Goal: Book appointment/travel/reservation

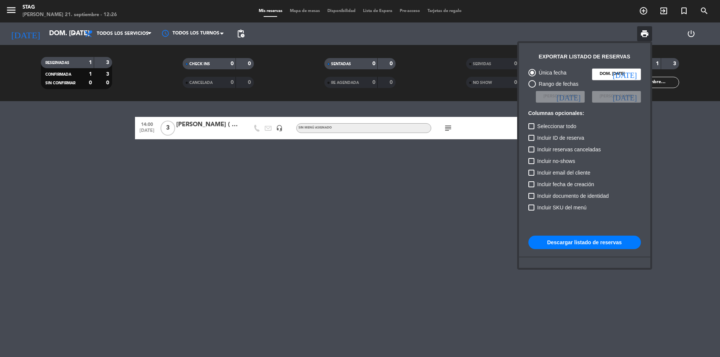
click at [643, 13] on div at bounding box center [360, 178] width 720 height 357
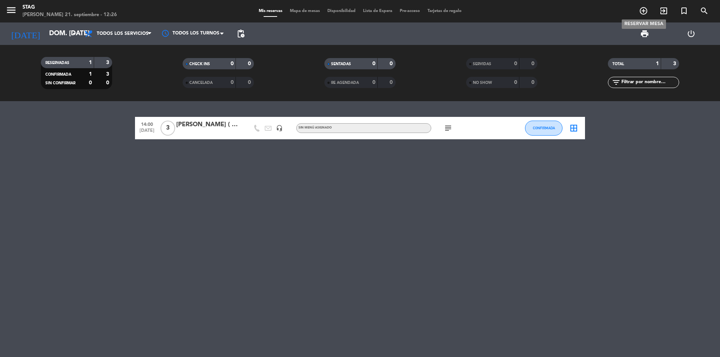
click at [643, 13] on icon "add_circle_outline" at bounding box center [643, 10] width 9 height 9
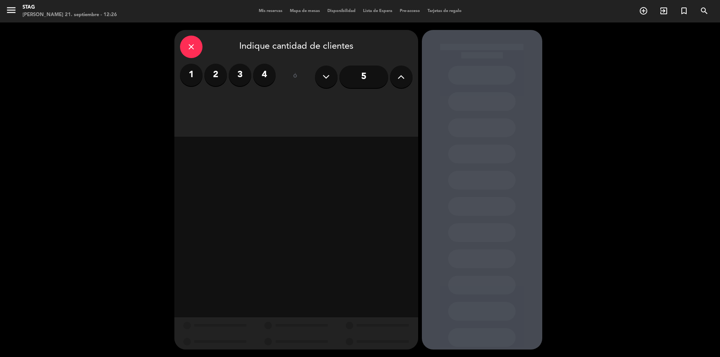
click at [235, 72] on label "3" at bounding box center [240, 75] width 22 height 22
click at [243, 103] on div "Brunch" at bounding box center [218, 102] width 76 height 15
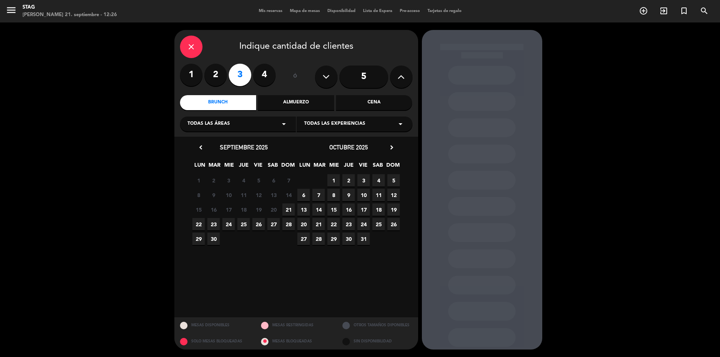
click at [287, 207] on span "21" at bounding box center [288, 210] width 12 height 12
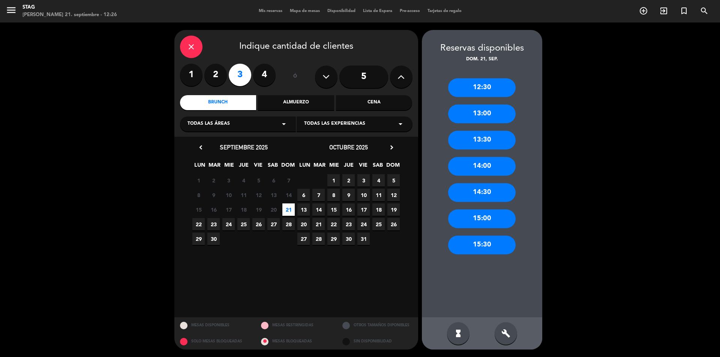
click at [498, 142] on div "13:30" at bounding box center [481, 140] width 67 height 19
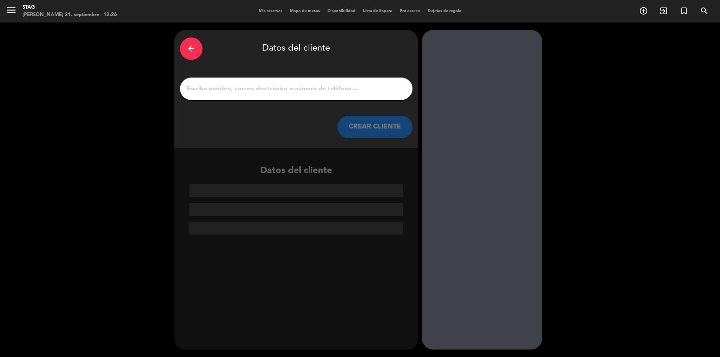
click at [324, 84] on input "1" at bounding box center [296, 89] width 221 height 10
paste input "[PERSON_NAME]"
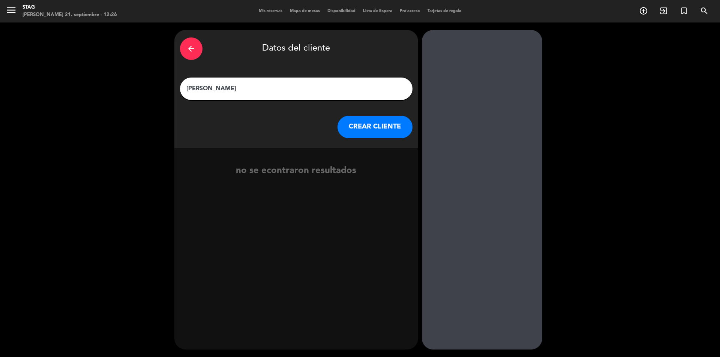
type input "[PERSON_NAME]"
click at [370, 130] on button "CREAR CLIENTE" at bounding box center [374, 127] width 75 height 22
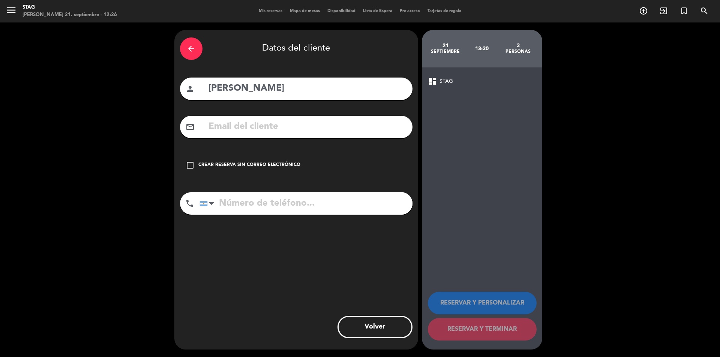
click at [191, 166] on icon "check_box_outline_blank" at bounding box center [190, 165] width 9 height 9
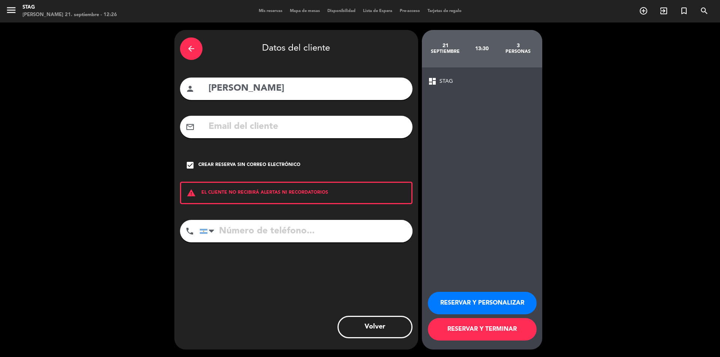
click at [286, 231] on input "tel" at bounding box center [305, 231] width 213 height 22
paste input "[PHONE_NUMBER]"
type input "[PHONE_NUMBER]"
click at [516, 302] on button "RESERVAR Y PERSONALIZAR" at bounding box center [482, 303] width 109 height 22
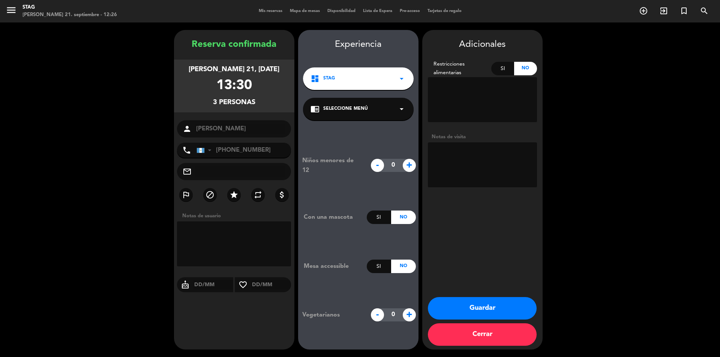
click at [496, 334] on button "Cerrar" at bounding box center [482, 334] width 109 height 22
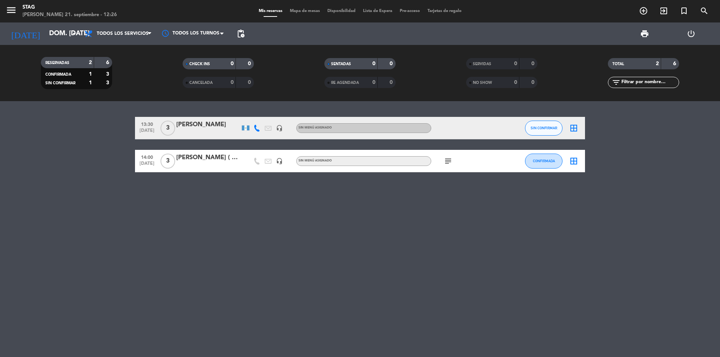
click at [370, 260] on div "13:30 [DATE] 3 [PERSON_NAME] headset_mic Sin menú asignado SIN CONFIRMAR border…" at bounding box center [360, 229] width 720 height 256
click at [646, 14] on icon "add_circle_outline" at bounding box center [643, 10] width 9 height 9
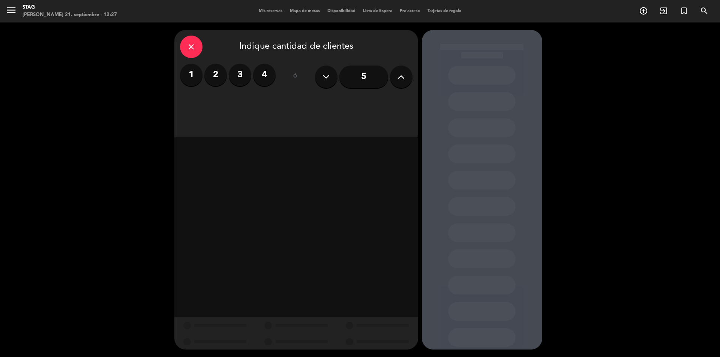
click at [262, 73] on label "4" at bounding box center [264, 75] width 22 height 22
click at [244, 102] on div "Brunch" at bounding box center [218, 102] width 76 height 15
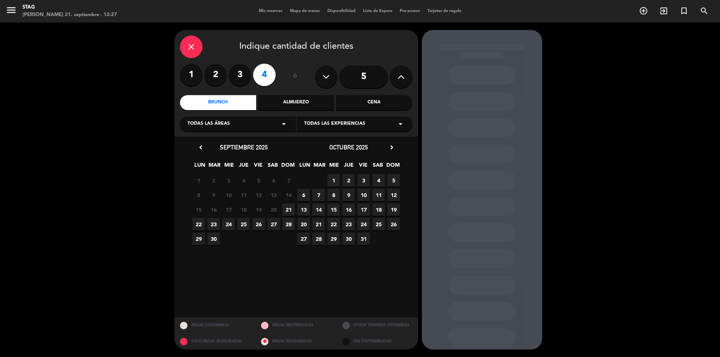
click at [289, 209] on span "21" at bounding box center [288, 210] width 12 height 12
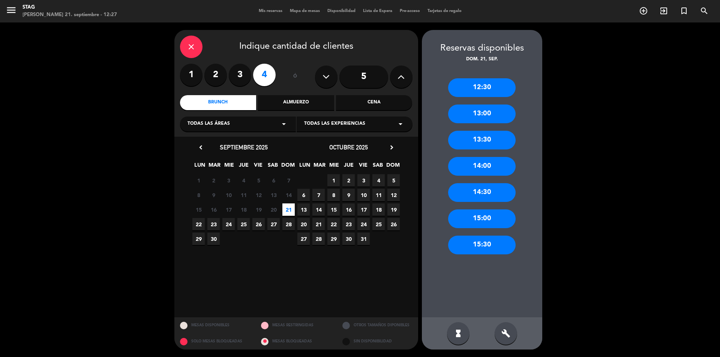
click at [487, 118] on div "13:00" at bounding box center [481, 114] width 67 height 19
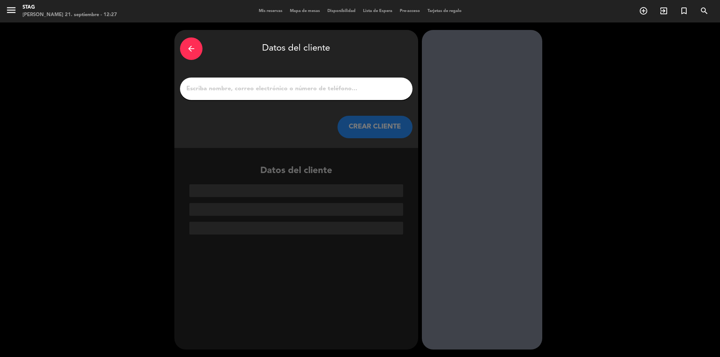
click at [331, 91] on input "1" at bounding box center [296, 89] width 221 height 10
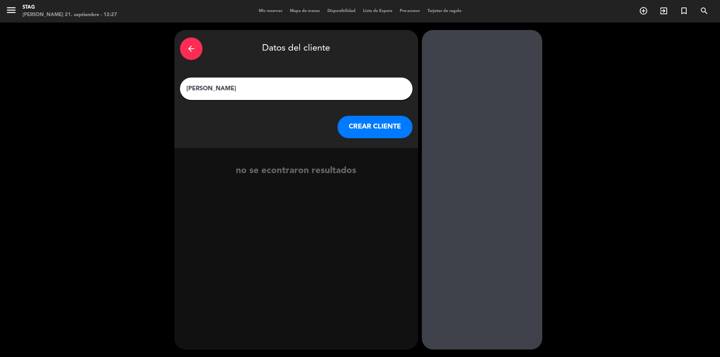
type input "[PERSON_NAME]"
click at [358, 124] on button "CREAR CLIENTE" at bounding box center [374, 127] width 75 height 22
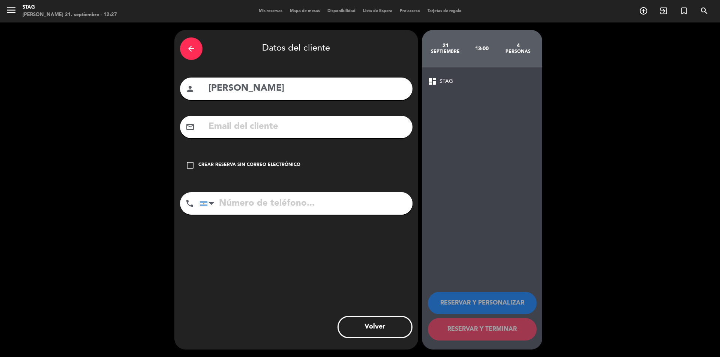
click at [195, 167] on div "check_box_outline_blank Crear reserva sin correo electrónico" at bounding box center [296, 165] width 232 height 22
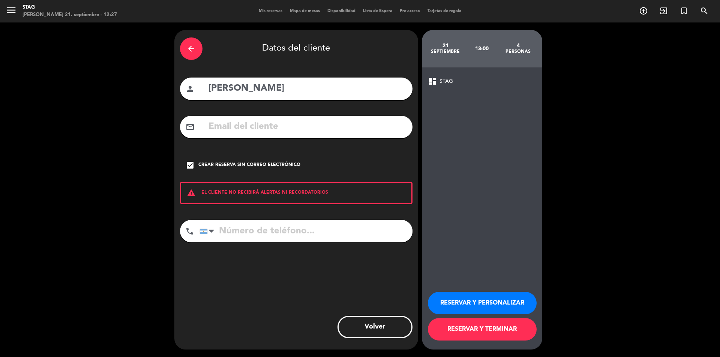
click at [264, 233] on input "tel" at bounding box center [305, 231] width 213 height 22
paste input "[PHONE_NUMBER]"
type input "[PHONE_NUMBER]"
drag, startPoint x: 298, startPoint y: 229, endPoint x: 216, endPoint y: 233, distance: 81.8
click at [216, 233] on div "[GEOGRAPHIC_DATA] +1 [GEOGRAPHIC_DATA] +44 [GEOGRAPHIC_DATA] ([GEOGRAPHIC_DATA]…" at bounding box center [305, 231] width 213 height 22
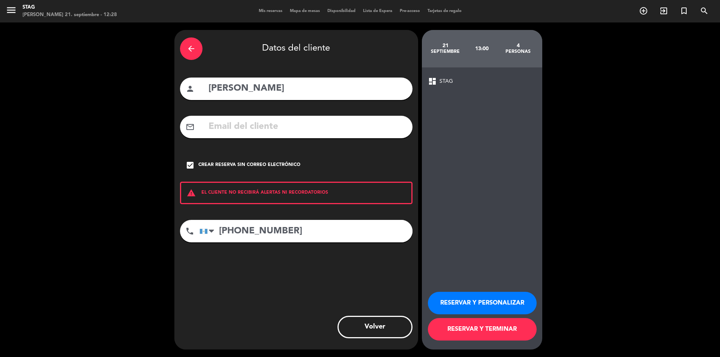
paste input "[PHONE_NUMBER]"
type input "[PHONE_NUMBER]"
click at [483, 311] on button "RESERVAR Y PERSONALIZAR" at bounding box center [482, 303] width 109 height 22
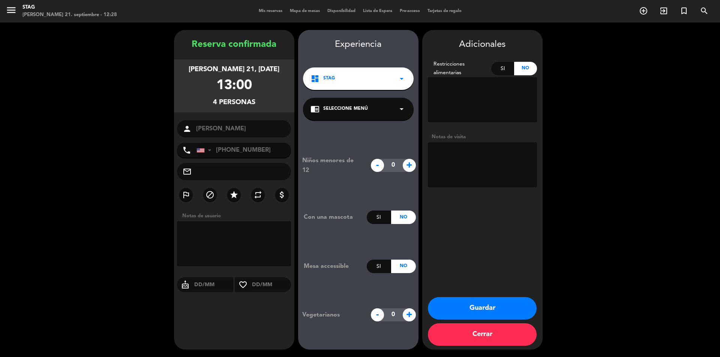
click at [483, 311] on button "Guardar" at bounding box center [482, 308] width 109 height 22
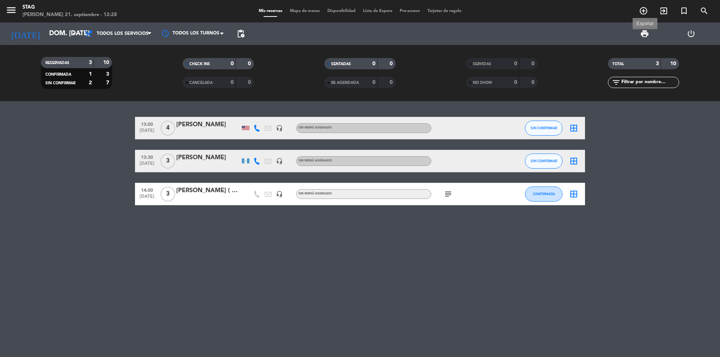
click at [642, 33] on span "print" at bounding box center [644, 33] width 9 height 9
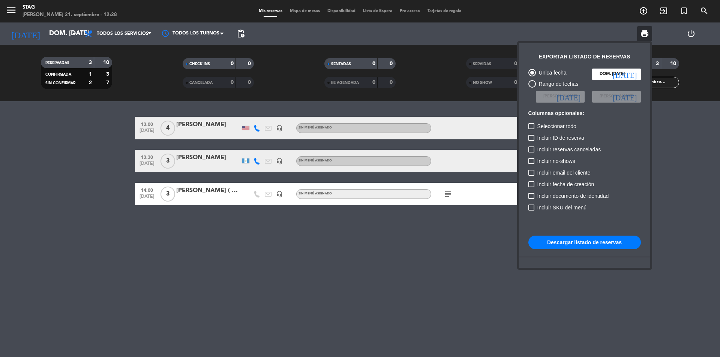
click at [555, 240] on button "Descargar listado de reservas" at bounding box center [584, 242] width 112 height 13
click at [216, 128] on div at bounding box center [360, 178] width 720 height 357
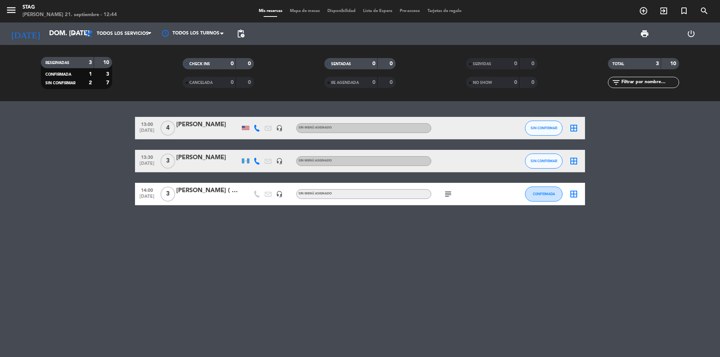
click at [204, 128] on div "[PERSON_NAME]" at bounding box center [208, 125] width 64 height 10
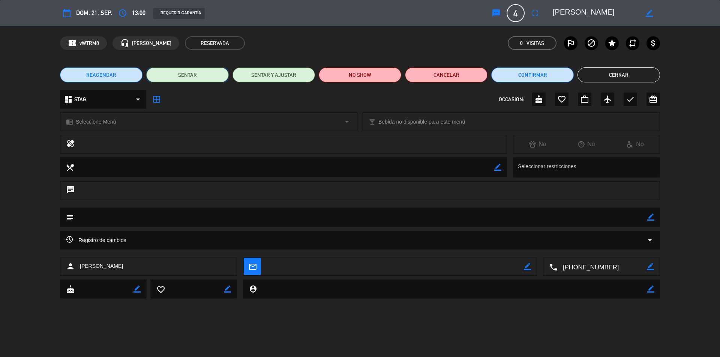
click at [188, 79] on button "SENTAR" at bounding box center [187, 74] width 82 height 15
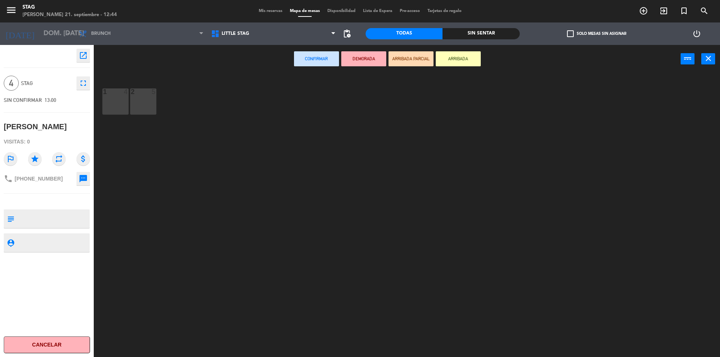
click at [312, 60] on button "Confirmar" at bounding box center [316, 58] width 45 height 15
click at [246, 28] on span "Little Stag" at bounding box center [273, 33] width 132 height 16
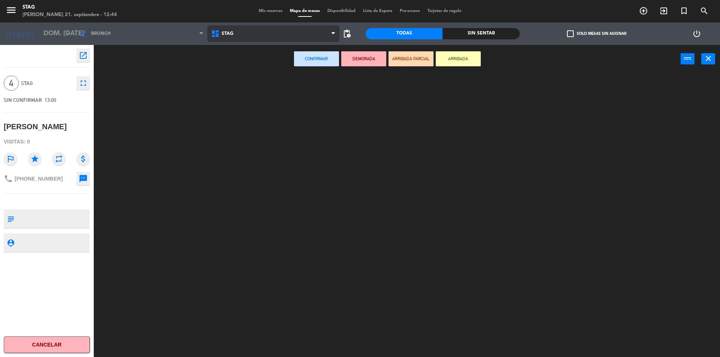
click at [229, 67] on ng-component "menu STAG [PERSON_NAME] 21. septiembre - 12:44 Mis reservas Mapa de mesas Dispo…" at bounding box center [360, 179] width 720 height 359
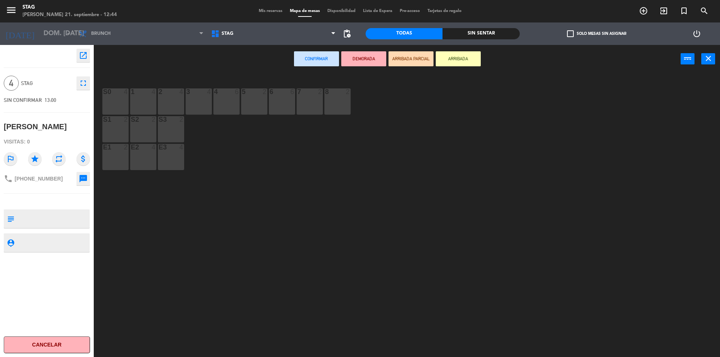
click at [162, 103] on div "2 4" at bounding box center [171, 101] width 26 height 26
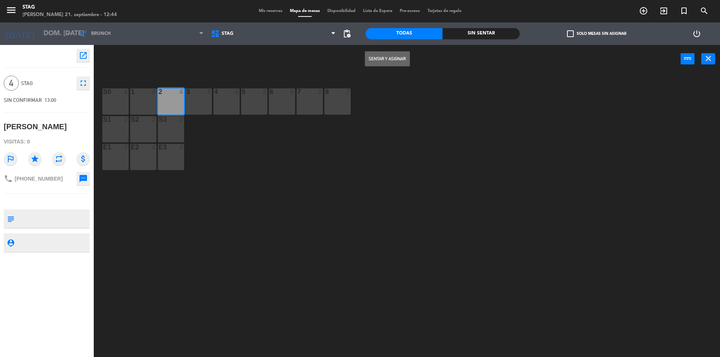
click at [400, 60] on button "Sentar y Asignar" at bounding box center [387, 58] width 45 height 15
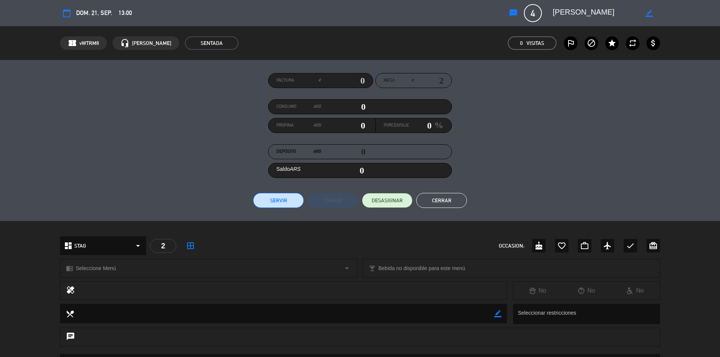
click at [444, 201] on button "Cerrar" at bounding box center [441, 200] width 51 height 15
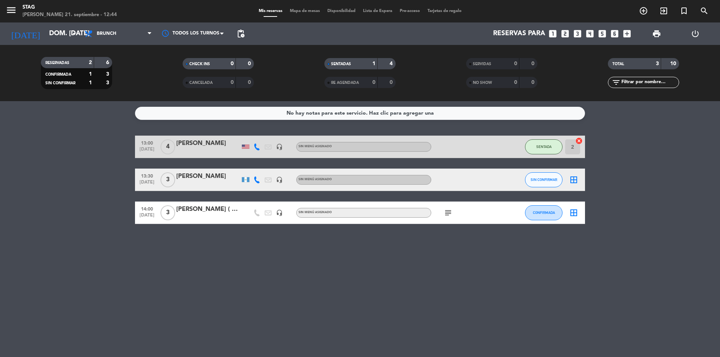
click at [579, 142] on icon "cancel" at bounding box center [578, 140] width 7 height 7
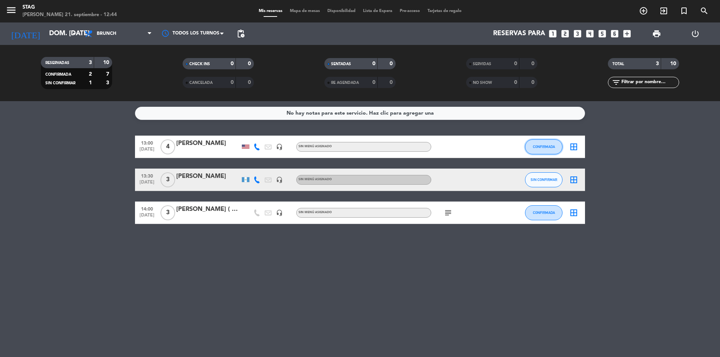
click at [548, 148] on span "CONFIRMADA" at bounding box center [544, 147] width 22 height 4
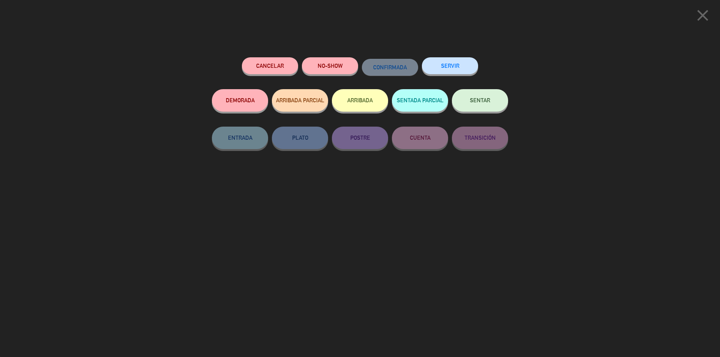
click at [477, 106] on button "SENTAR" at bounding box center [480, 100] width 56 height 22
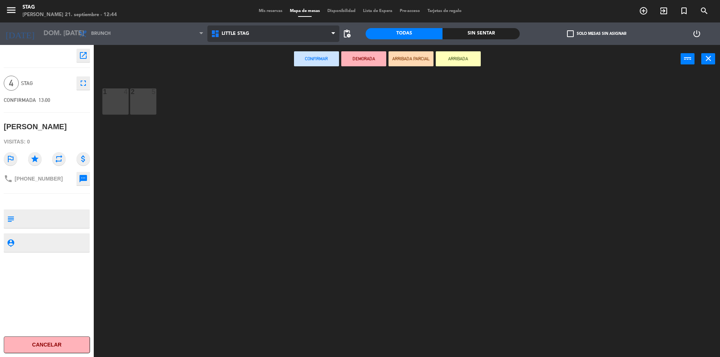
click at [251, 33] on span "Little Stag" at bounding box center [273, 33] width 132 height 16
click at [236, 72] on ng-component "menu STAG [PERSON_NAME] 21. septiembre - 12:44 Mis reservas Mapa de mesas Dispo…" at bounding box center [360, 179] width 720 height 359
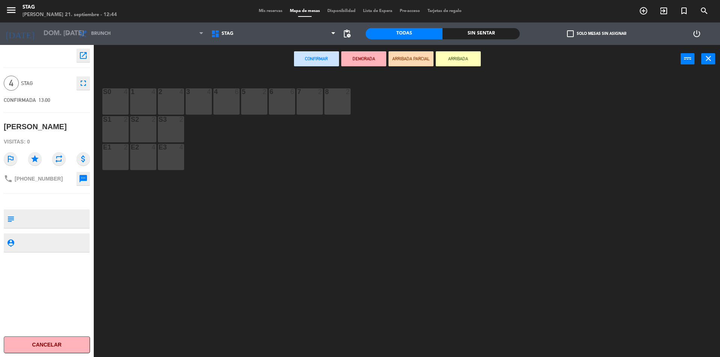
click at [177, 94] on div "4" at bounding box center [183, 91] width 12 height 7
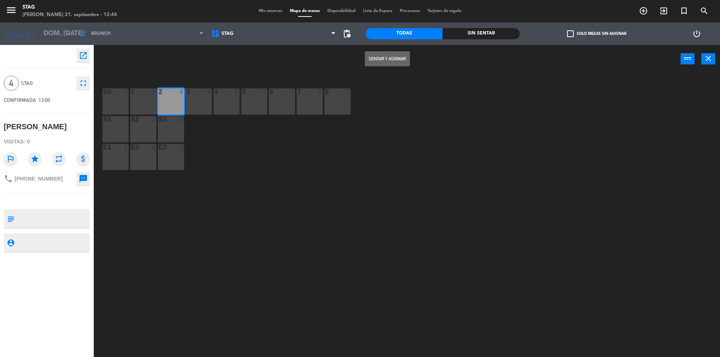
click at [400, 66] on button "Sentar y Asignar" at bounding box center [387, 58] width 45 height 15
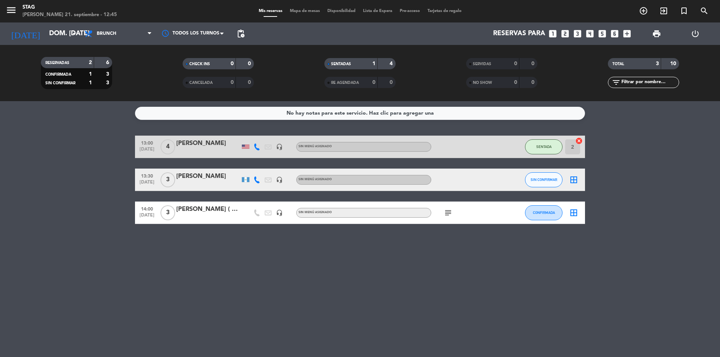
drag, startPoint x: 576, startPoint y: 151, endPoint x: 569, endPoint y: 152, distance: 6.5
click at [569, 152] on input "2" at bounding box center [572, 146] width 15 height 15
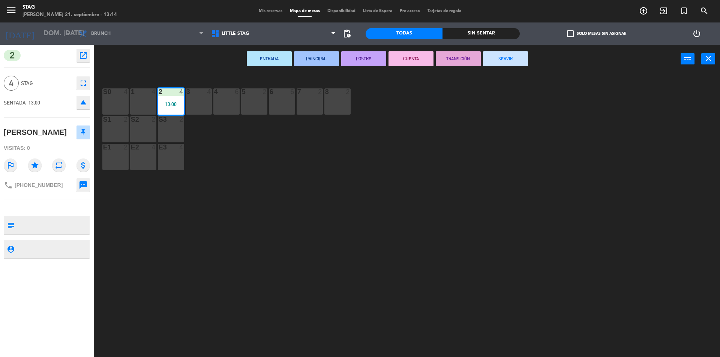
click at [261, 12] on span "Mis reservas" at bounding box center [270, 11] width 31 height 4
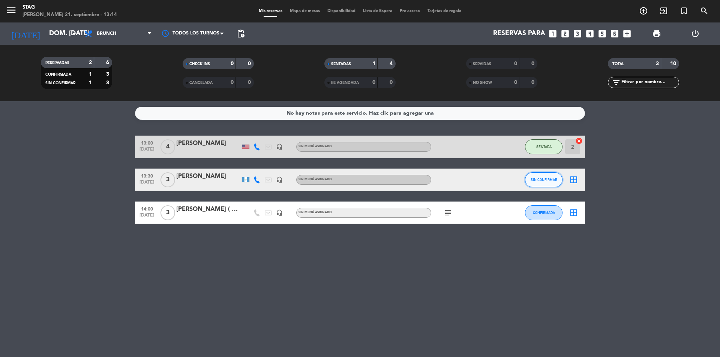
click at [537, 180] on span "SIN CONFIRMAR" at bounding box center [543, 180] width 27 height 4
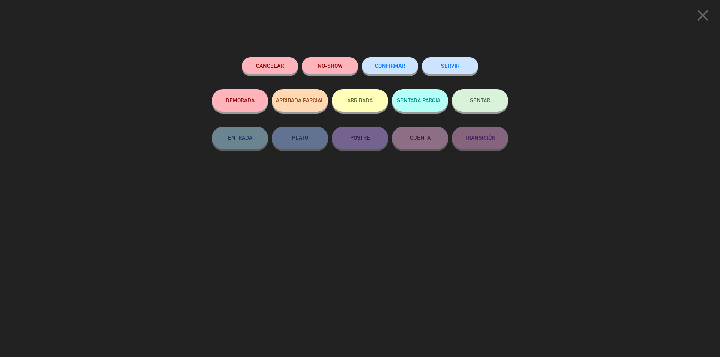
click at [479, 106] on button "SENTAR" at bounding box center [480, 100] width 56 height 22
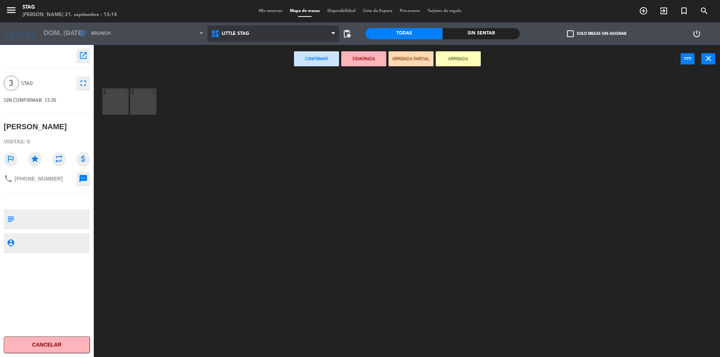
click at [245, 31] on span "Little Stag" at bounding box center [235, 33] width 27 height 5
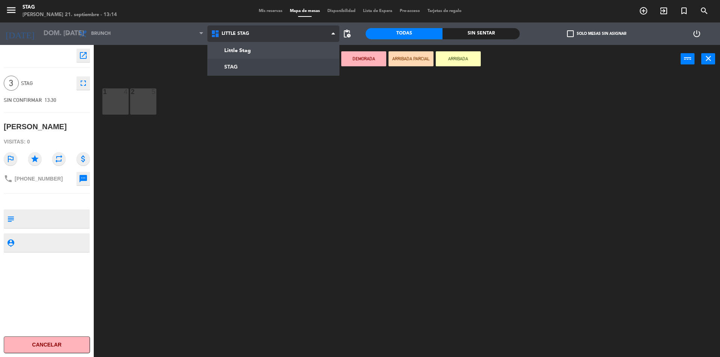
click at [229, 64] on ng-component "menu STAG [PERSON_NAME] 21. septiembre - 13:14 Mis reservas Mapa de mesas Dispo…" at bounding box center [360, 179] width 720 height 359
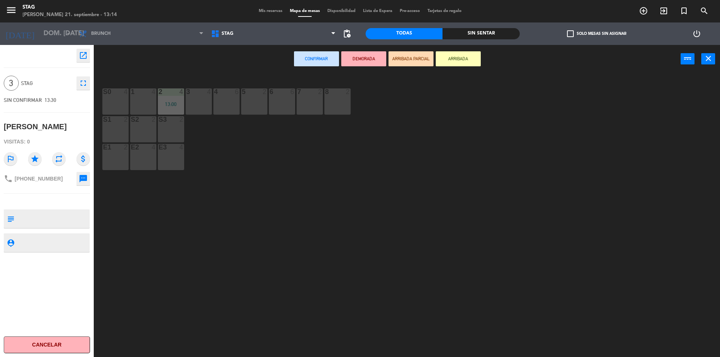
click at [199, 101] on div "3 4" at bounding box center [199, 101] width 26 height 26
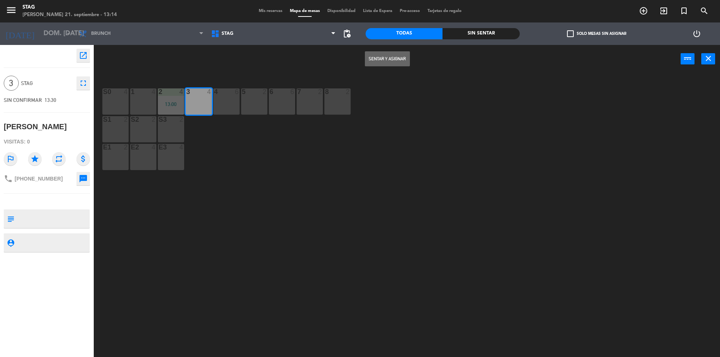
click at [388, 57] on button "Sentar y Asignar" at bounding box center [387, 58] width 45 height 15
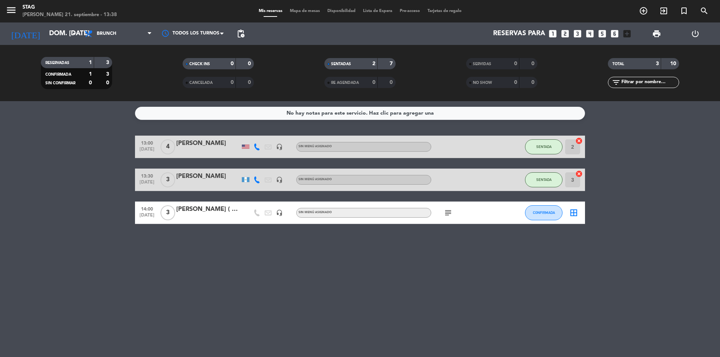
click at [217, 215] on div at bounding box center [208, 218] width 64 height 6
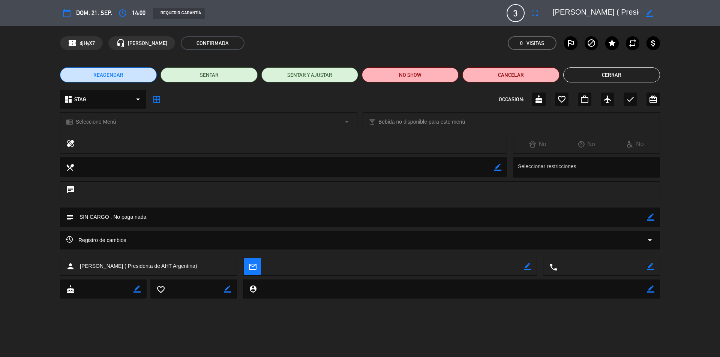
click at [621, 70] on button "Cerrar" at bounding box center [611, 74] width 97 height 15
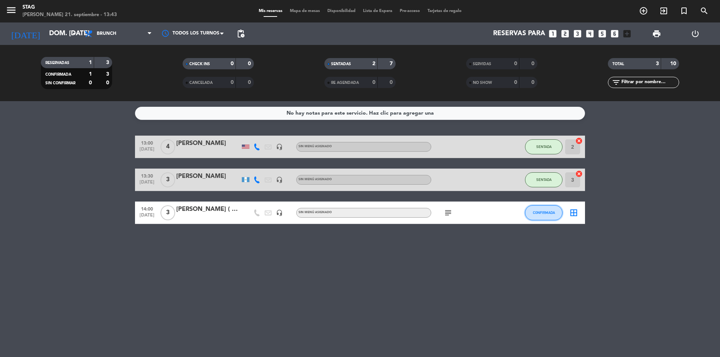
click at [548, 213] on span "CONFIRMADA" at bounding box center [544, 213] width 22 height 4
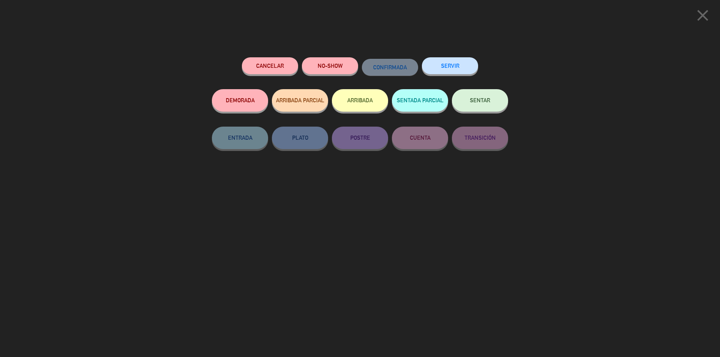
click at [480, 102] on span "SENTAR" at bounding box center [480, 100] width 20 height 6
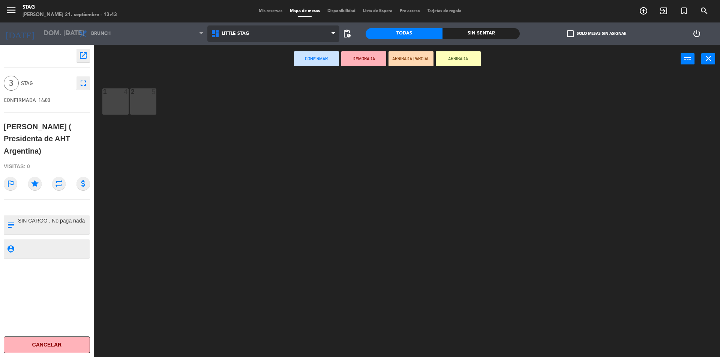
click at [225, 29] on span "Little Stag" at bounding box center [273, 33] width 132 height 16
click at [235, 68] on ng-component "menu STAG [PERSON_NAME] 21. septiembre - 13:43 Mis reservas Mapa de mesas Dispo…" at bounding box center [360, 179] width 720 height 359
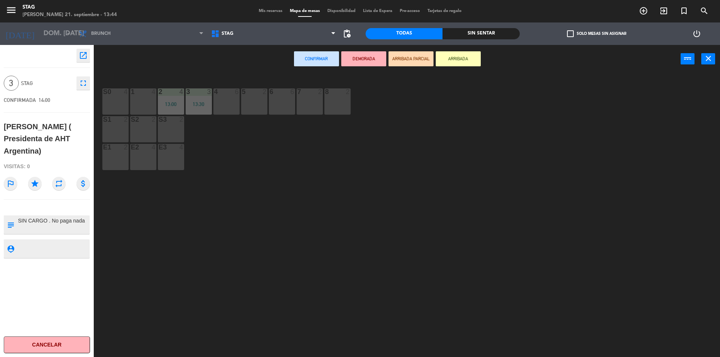
click at [226, 103] on div "4 6" at bounding box center [226, 101] width 26 height 26
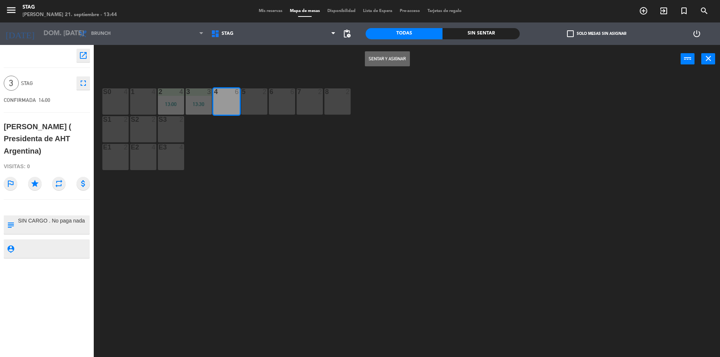
click at [399, 65] on button "Sentar y Asignar" at bounding box center [387, 58] width 45 height 15
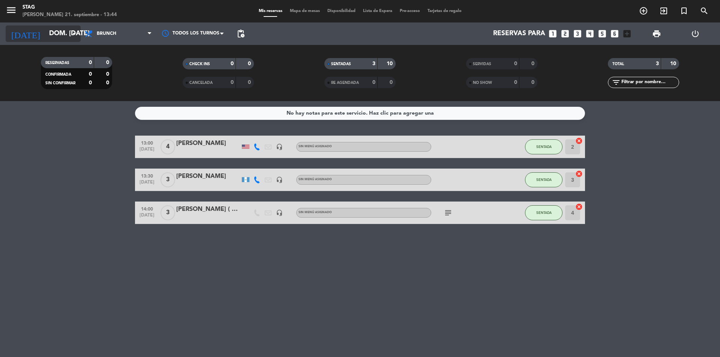
click at [45, 33] on input "dom. [DATE]" at bounding box center [88, 33] width 87 height 15
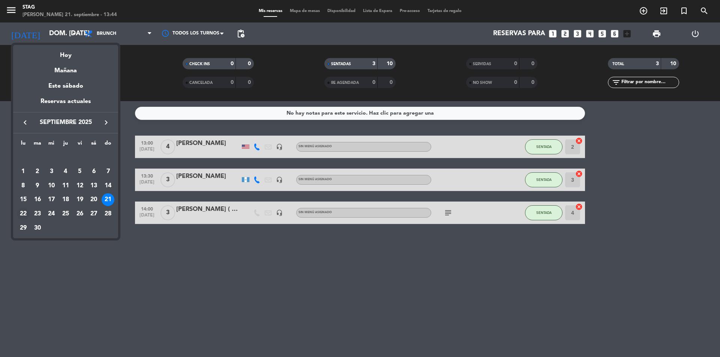
click at [21, 217] on div "22" at bounding box center [23, 214] width 13 height 13
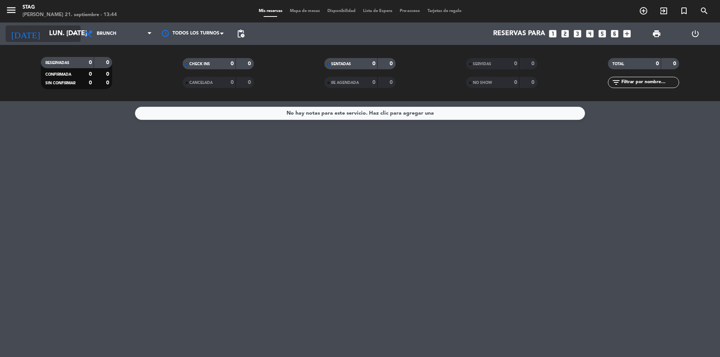
click at [70, 42] on div "[DATE] lun. [DATE] arrow_drop_down" at bounding box center [43, 33] width 75 height 16
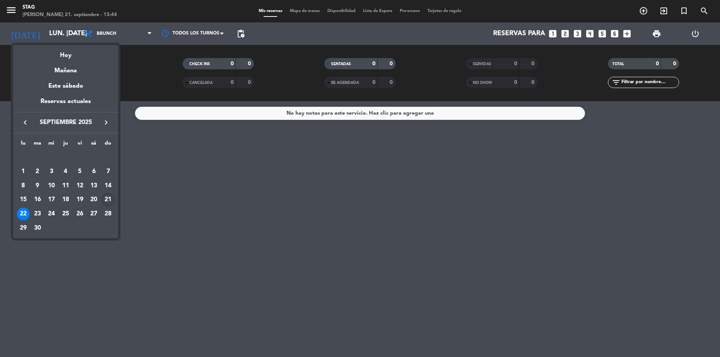
click at [105, 202] on div "21" at bounding box center [108, 199] width 13 height 13
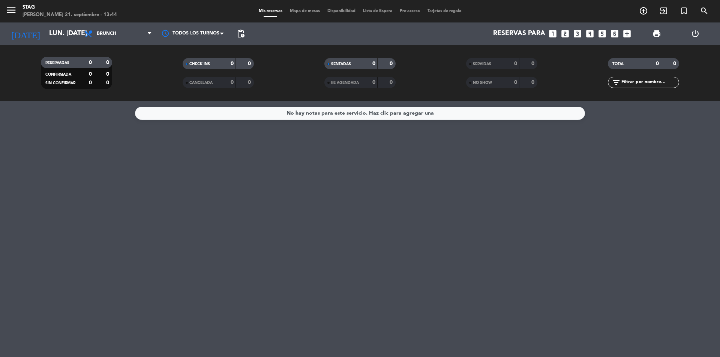
type input "dom. [DATE]"
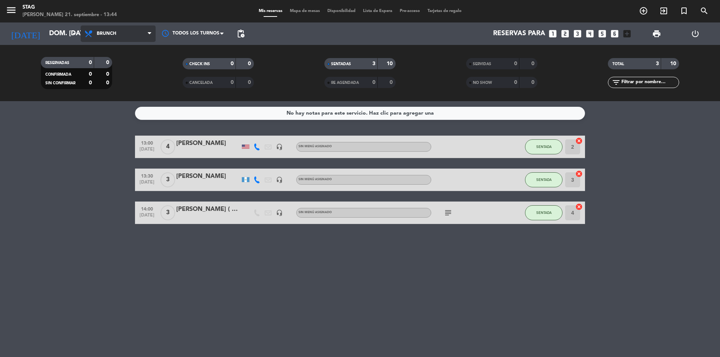
click at [125, 38] on span "Brunch" at bounding box center [118, 33] width 75 height 16
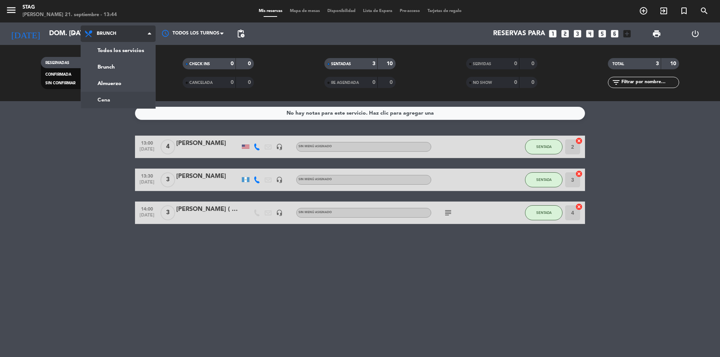
click at [129, 92] on div "menu STAG [PERSON_NAME] 21. septiembre - 13:44 Mis reservas Mapa de mesas Dispo…" at bounding box center [360, 50] width 720 height 101
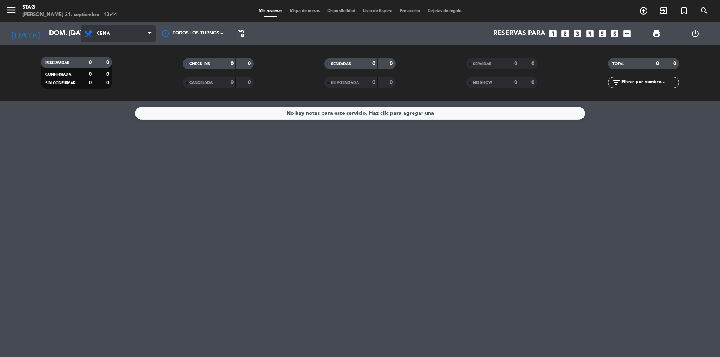
click at [148, 34] on icon at bounding box center [149, 34] width 3 height 6
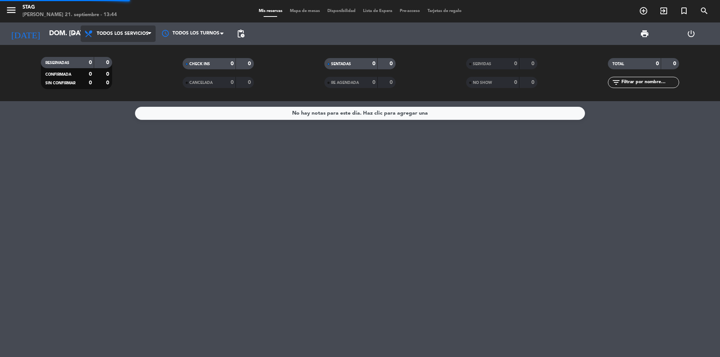
click at [142, 45] on div "menu STAG [PERSON_NAME] 21. septiembre - 13:44 Mis reservas Mapa de mesas Dispo…" at bounding box center [360, 50] width 720 height 101
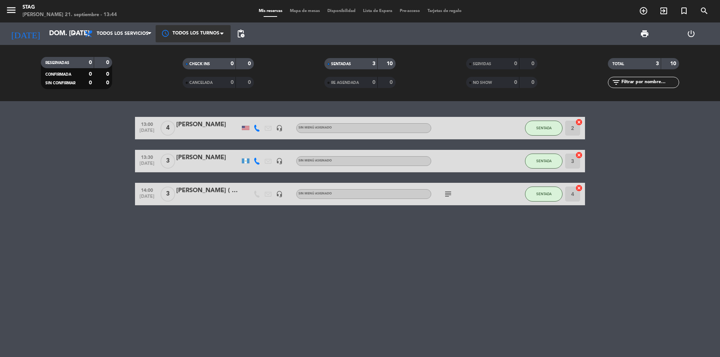
click at [179, 36] on div at bounding box center [193, 33] width 75 height 17
click at [67, 35] on input "dom. [DATE]" at bounding box center [88, 33] width 87 height 15
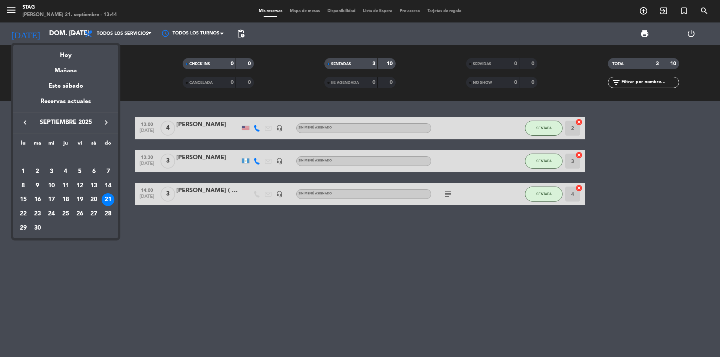
click at [555, 307] on div at bounding box center [360, 178] width 720 height 357
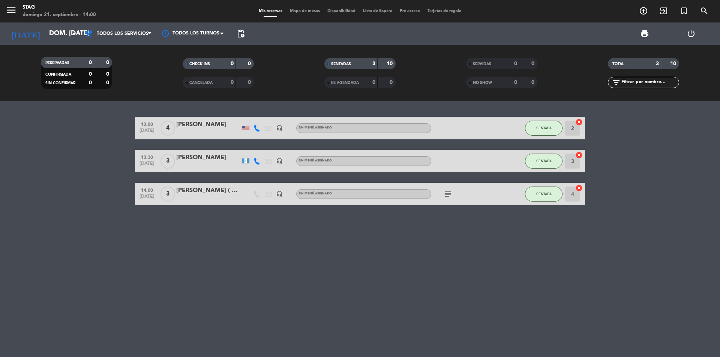
click at [462, 287] on div "13:00 [DATE] 4 [PERSON_NAME] headset_mic Sin menú asignado SENTADA 2 cancel 13:…" at bounding box center [360, 229] width 720 height 256
